Goal: Information Seeking & Learning: Learn about a topic

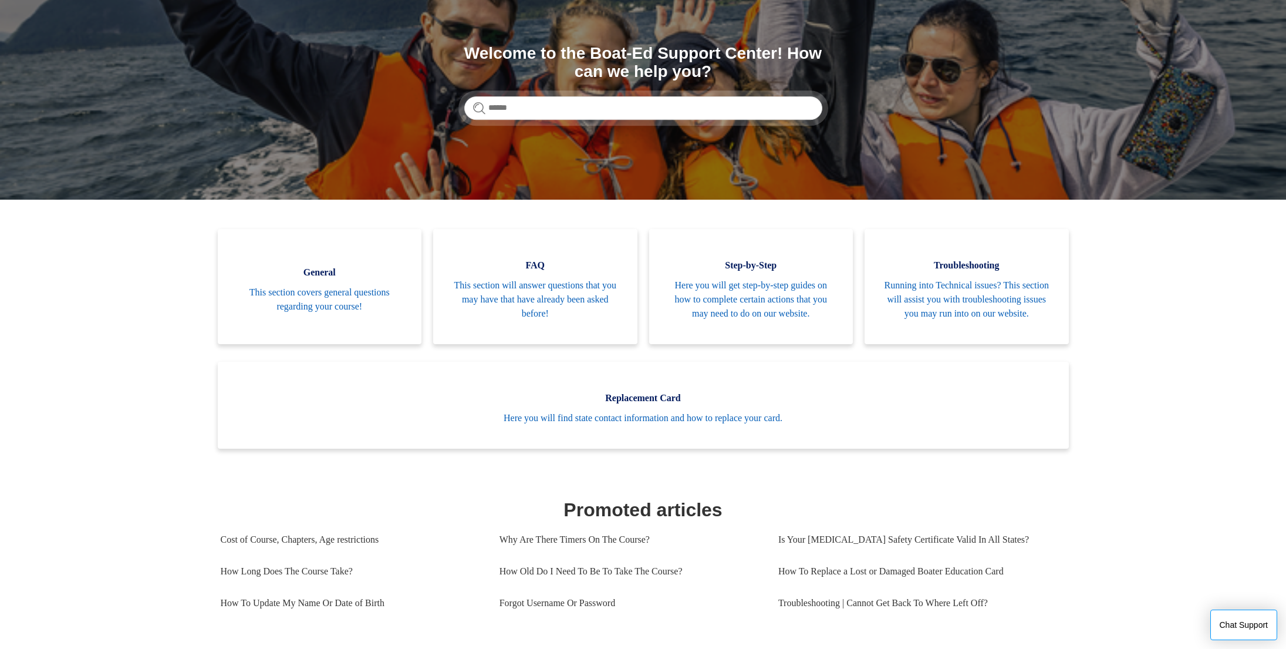
scroll to position [123, 0]
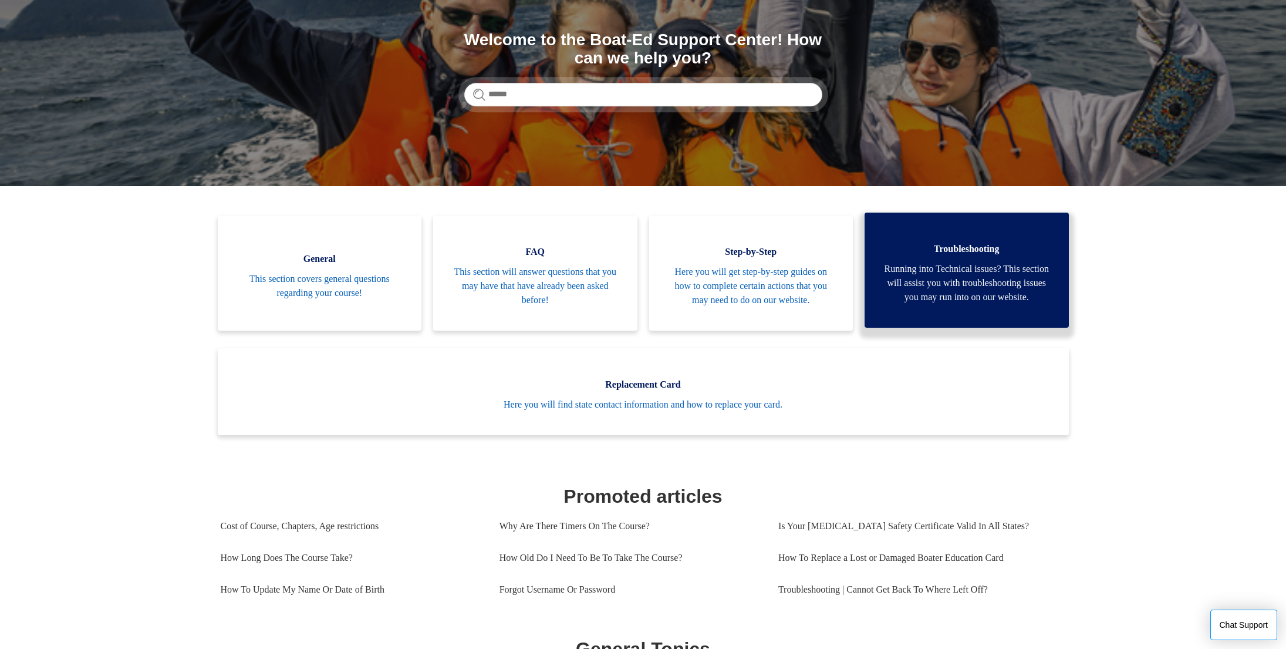
click at [994, 304] on span "Running into Technical issues? This section will assist you with troubleshootin…" at bounding box center [966, 283] width 169 height 42
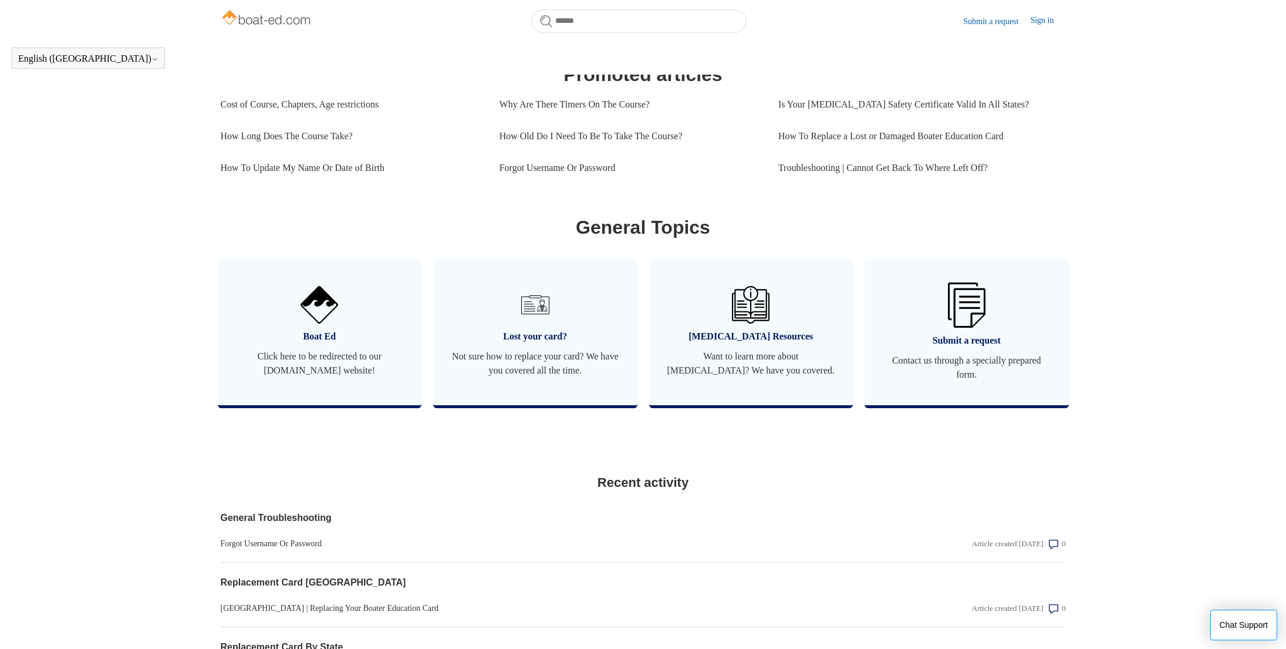
scroll to position [555, 0]
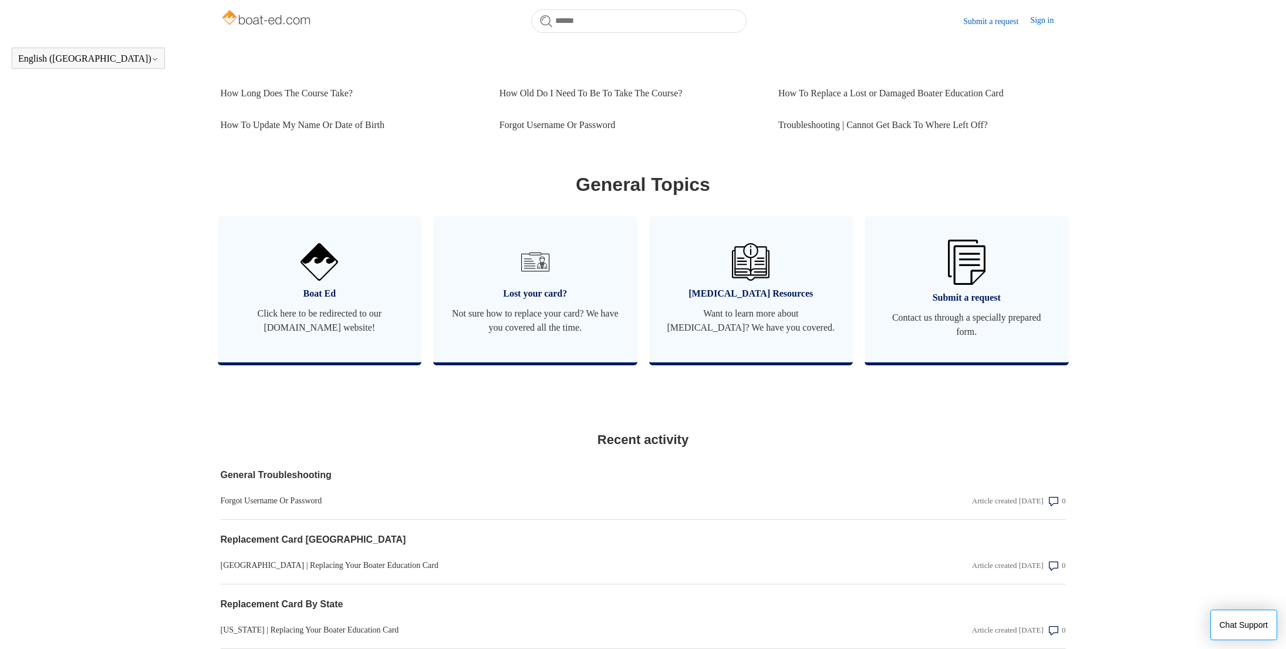
click at [1086, 402] on main "Boat-Ed Search Welcome to the Boat-Ed Support Center! How can we help you? Cate…" at bounding box center [643, 152] width 1286 height 1331
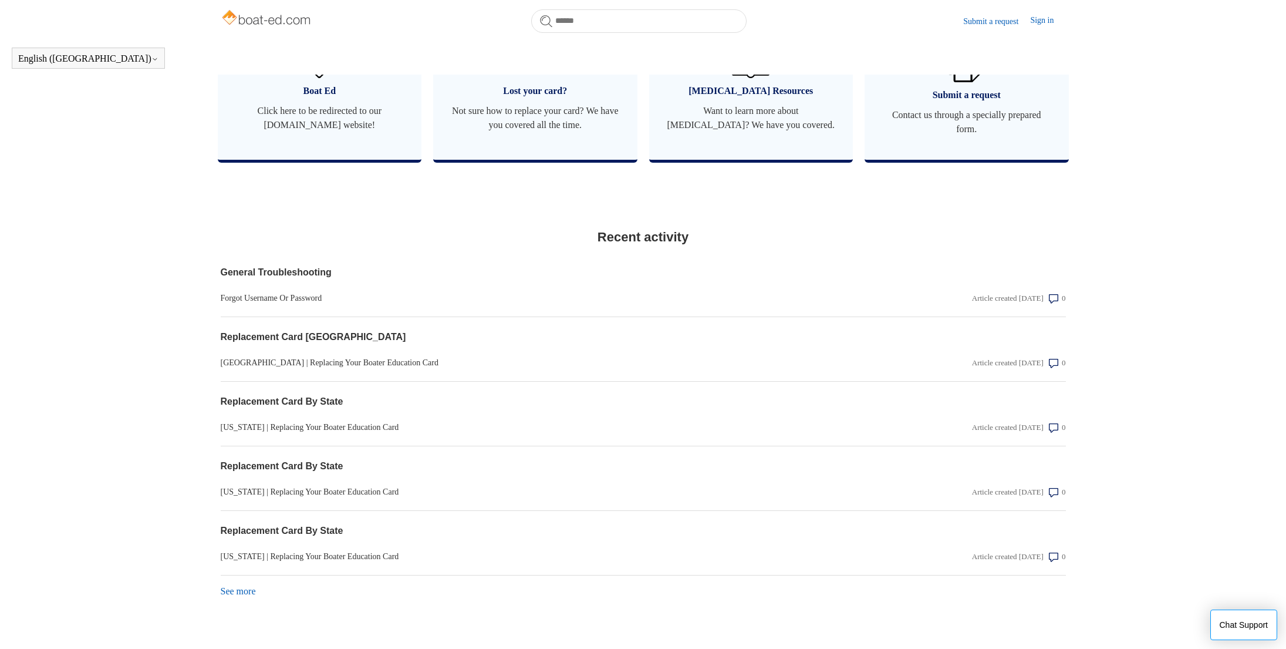
scroll to position [798, 0]
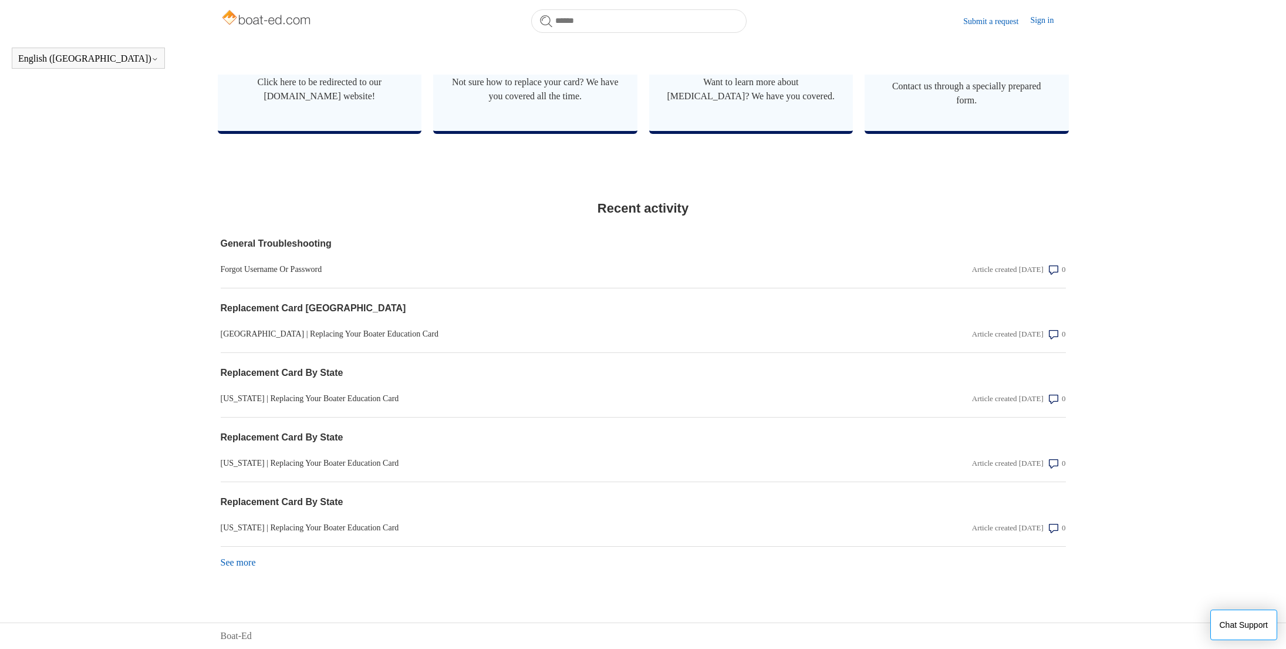
click at [242, 566] on link "See more items from recent activity" at bounding box center [238, 562] width 35 height 10
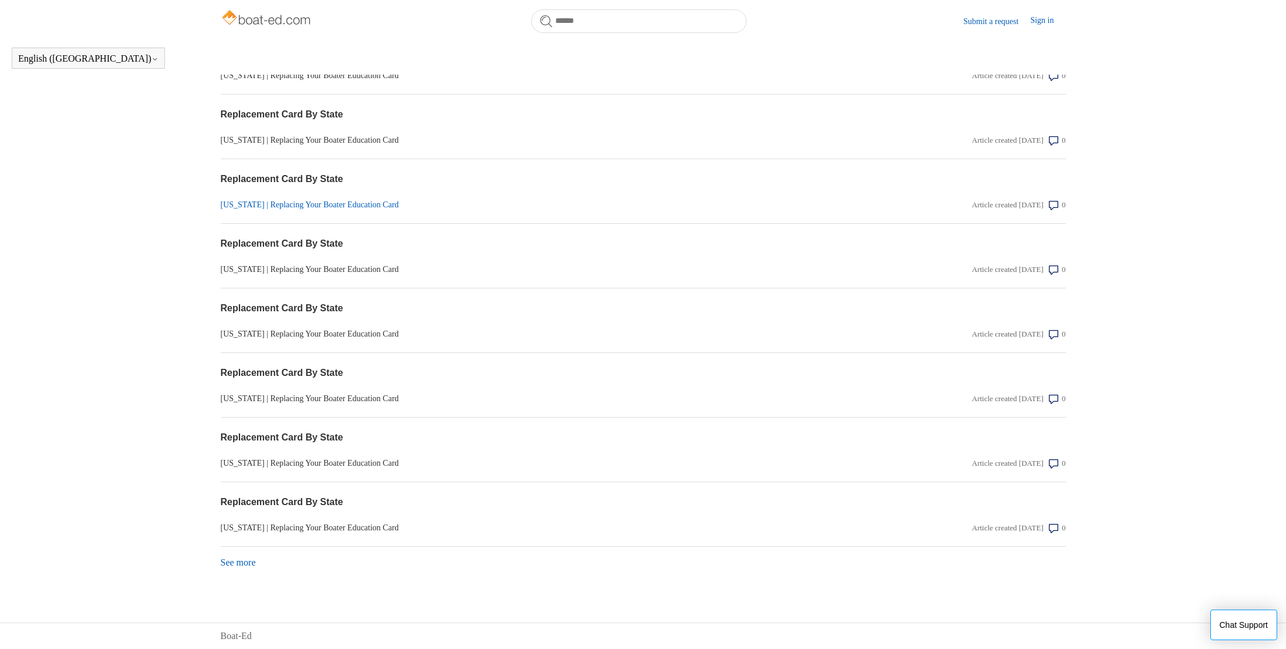
scroll to position [1119, 0]
click at [235, 567] on link "See more items from recent activity" at bounding box center [238, 562] width 35 height 10
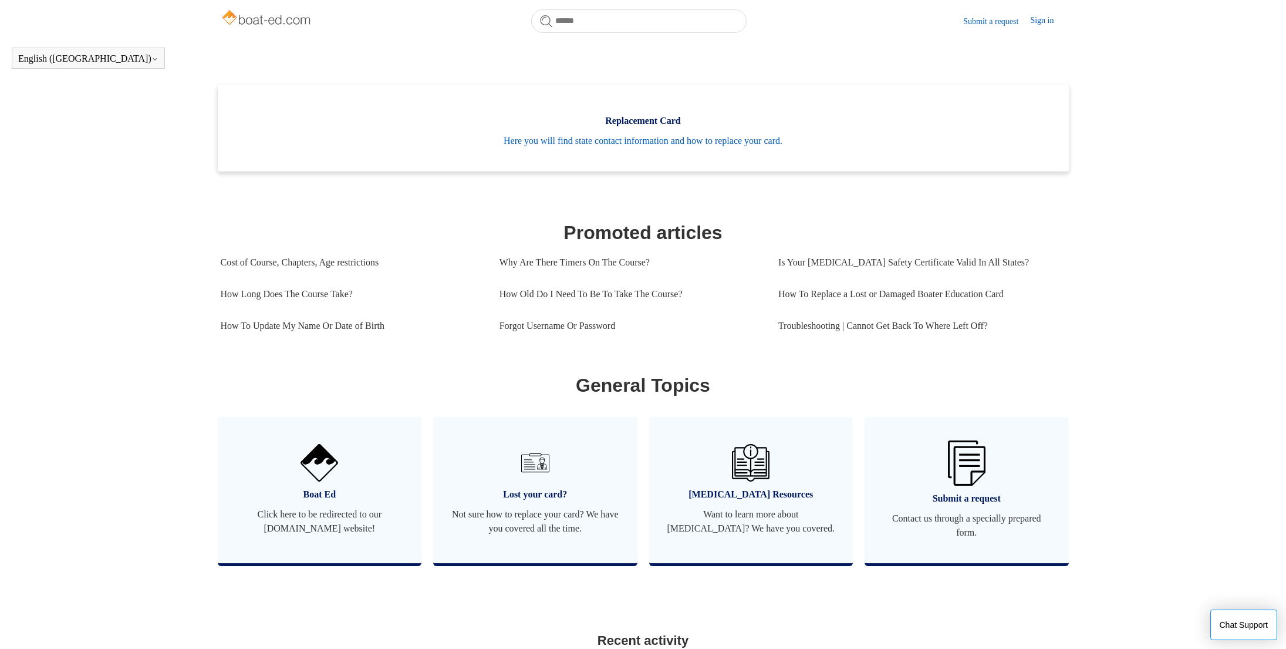
scroll to position [0, 0]
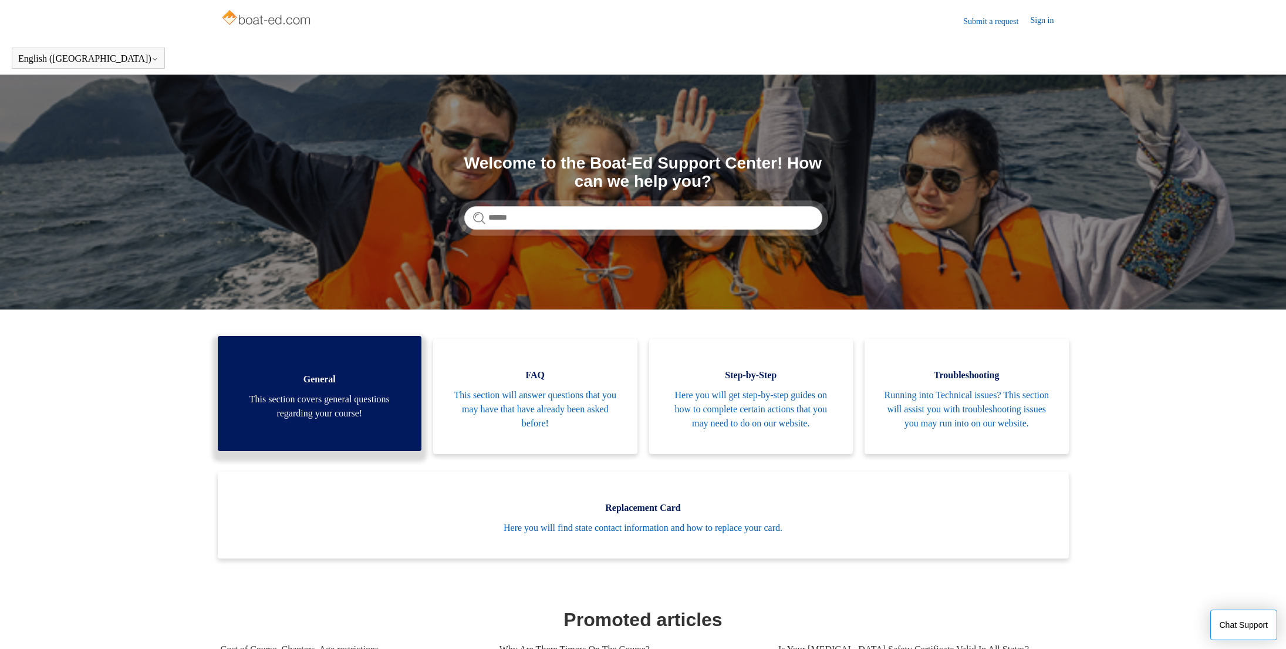
click at [353, 375] on link "General This section covers general questions regarding your course!" at bounding box center [320, 393] width 204 height 115
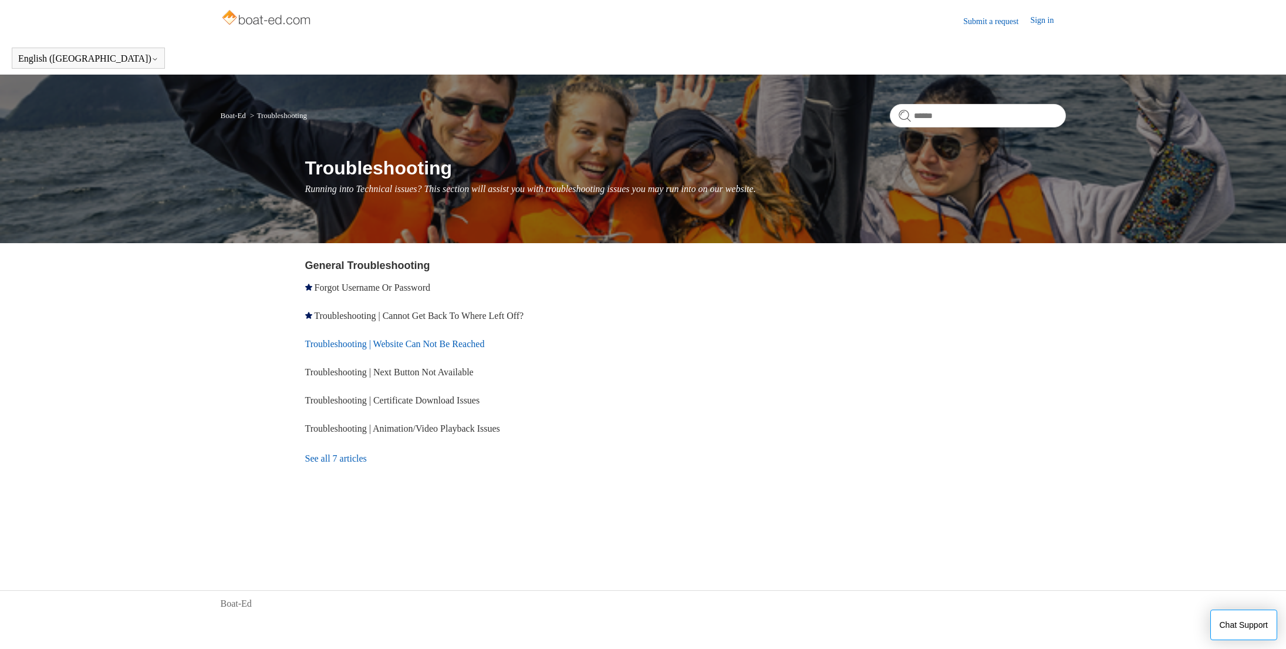
click at [383, 340] on link "Troubleshooting | Website Can Not Be Reached" at bounding box center [395, 344] width 180 height 10
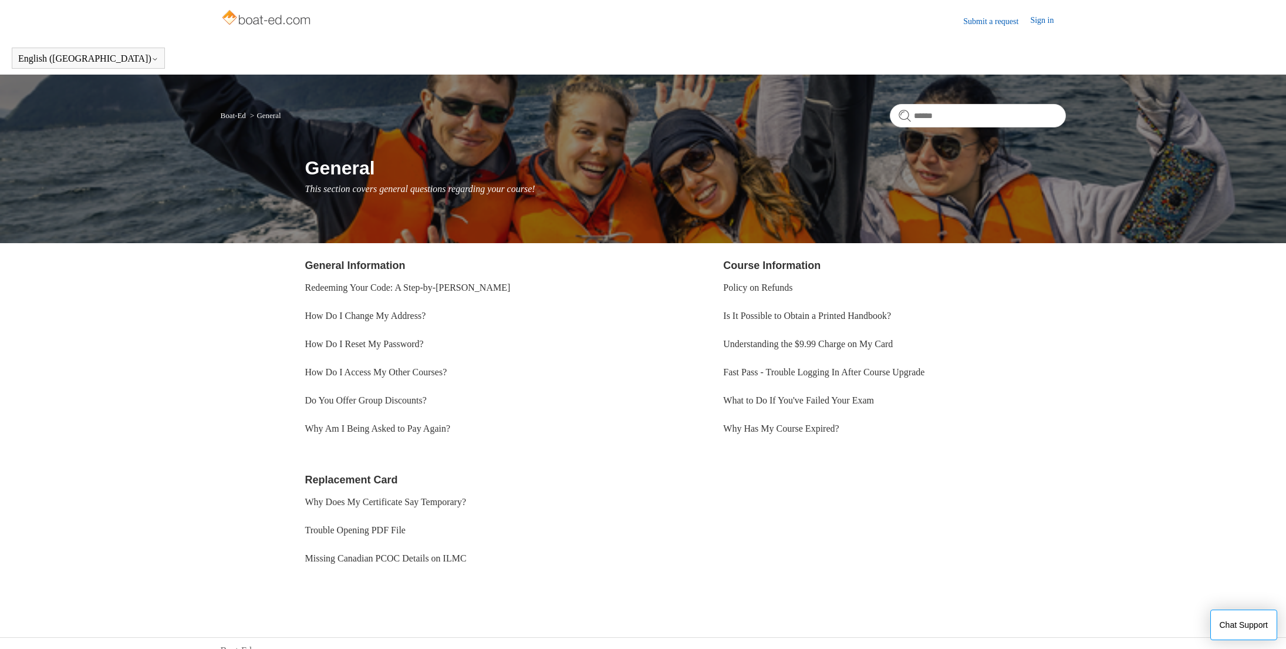
click at [1010, 442] on li "Why Has My Course Expired?" at bounding box center [894, 428] width 342 height 28
click at [802, 424] on link "Why Has My Course Expired?" at bounding box center [781, 428] width 116 height 10
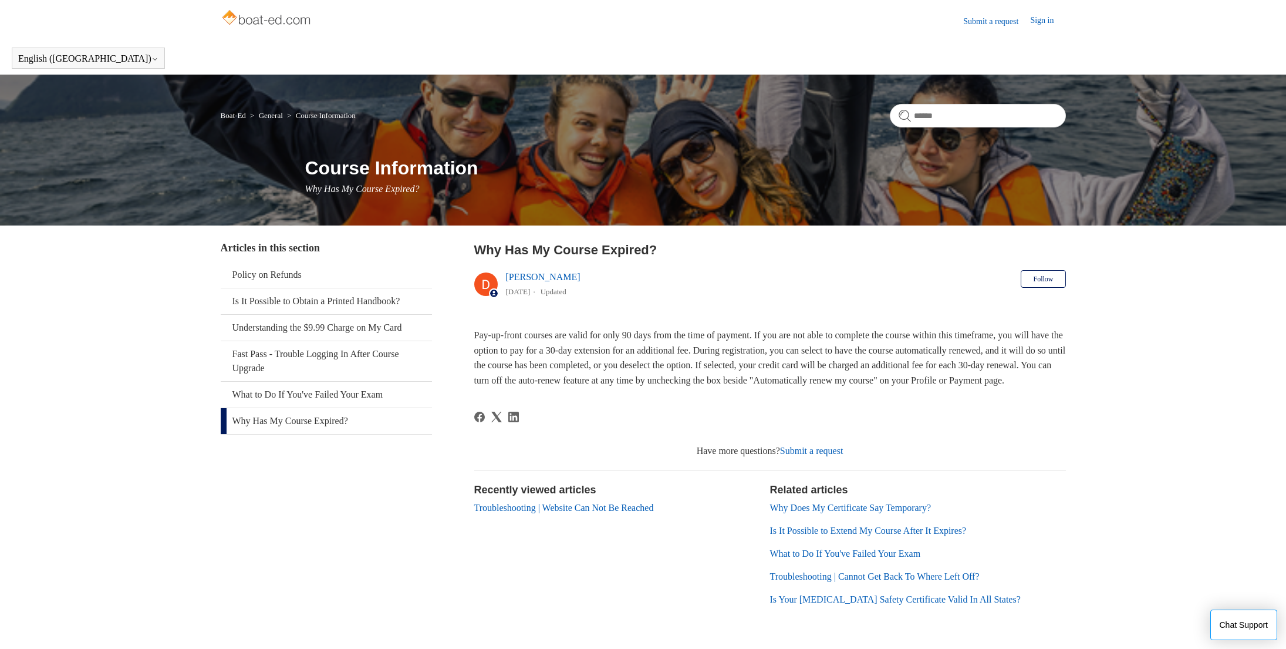
scroll to position [53, 0]
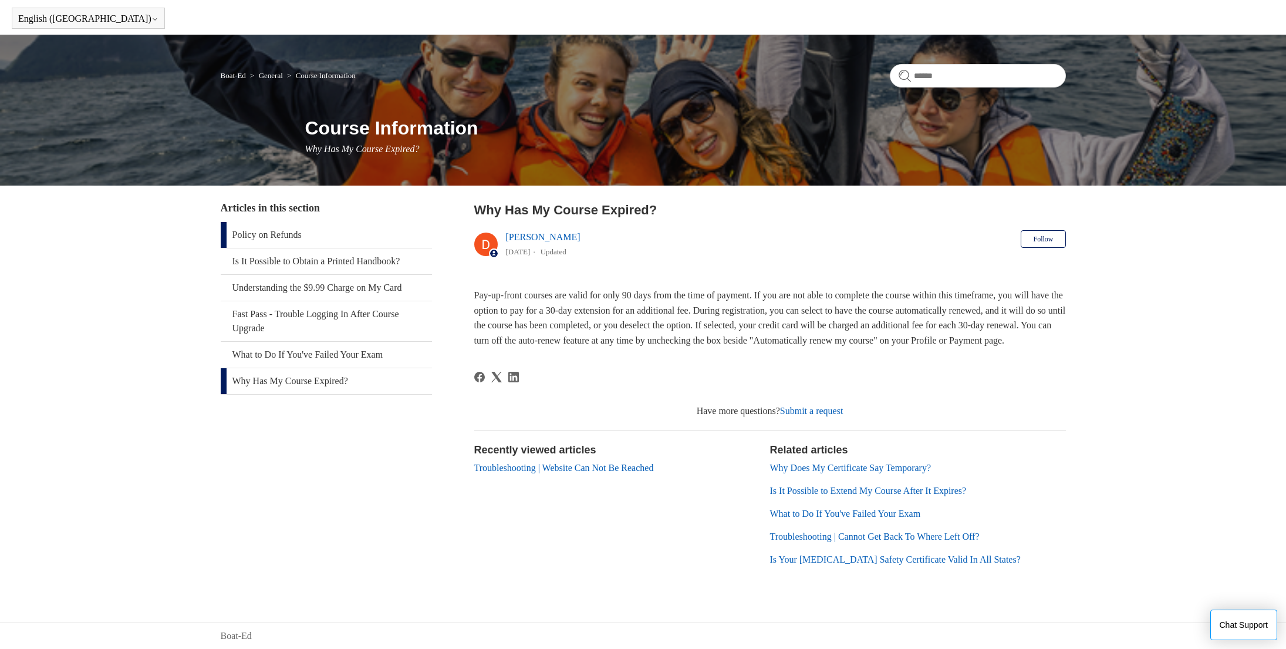
click at [277, 223] on link "Policy on Refunds" at bounding box center [326, 235] width 211 height 26
